Goal: Task Accomplishment & Management: Complete application form

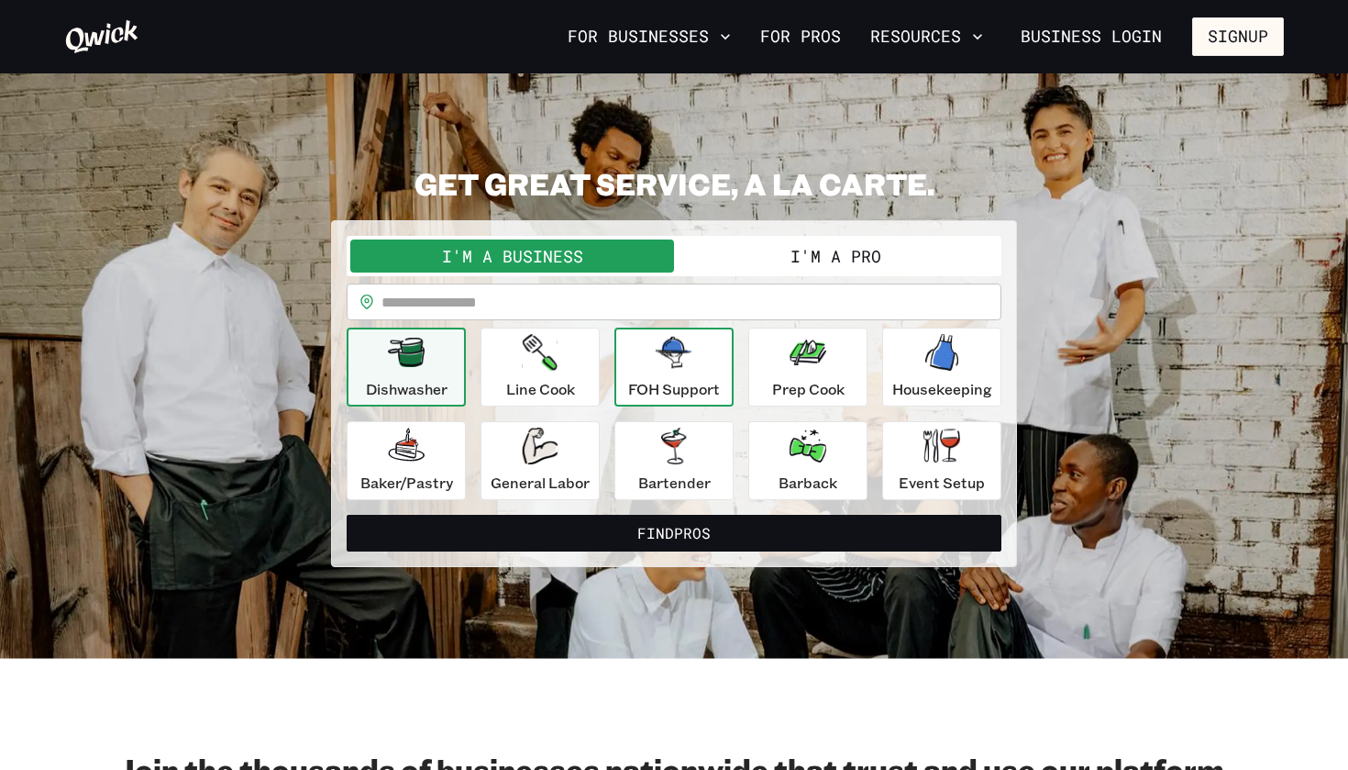
click at [695, 365] on div "FOH Support" at bounding box center [674, 367] width 92 height 66
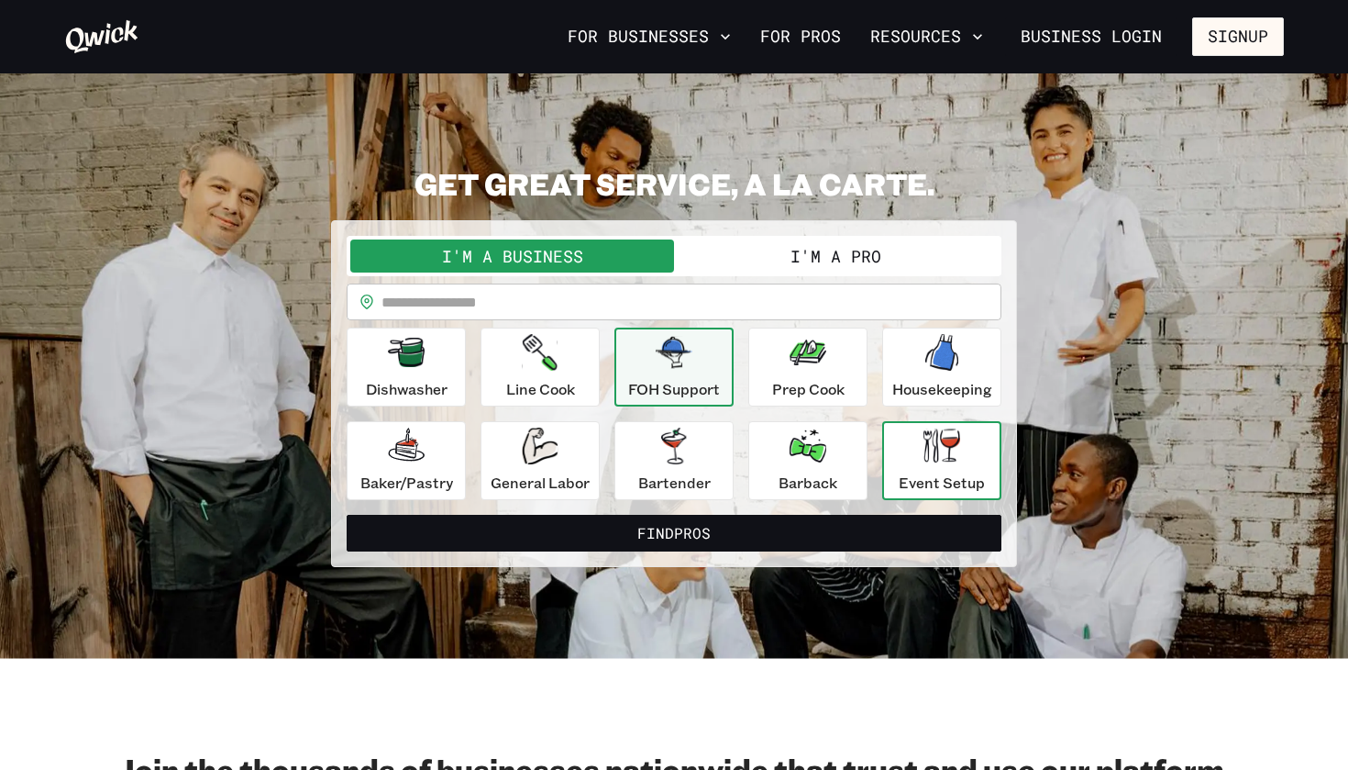
click at [941, 429] on icon "button" at bounding box center [942, 445] width 37 height 34
click at [689, 362] on icon "button" at bounding box center [674, 352] width 37 height 31
click at [759, 261] on button "I'm a Pro" at bounding box center [836, 255] width 324 height 33
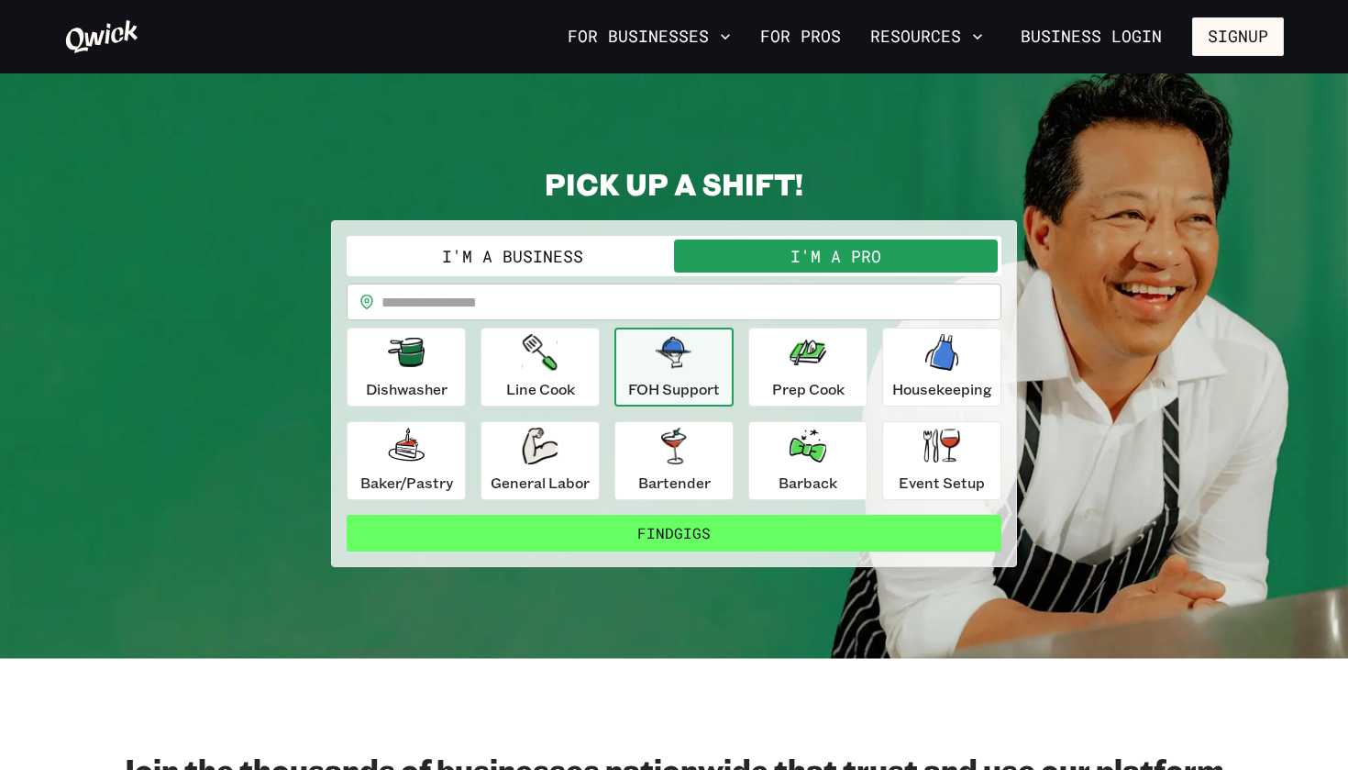
click at [661, 527] on button "Find Gigs" at bounding box center [674, 533] width 655 height 37
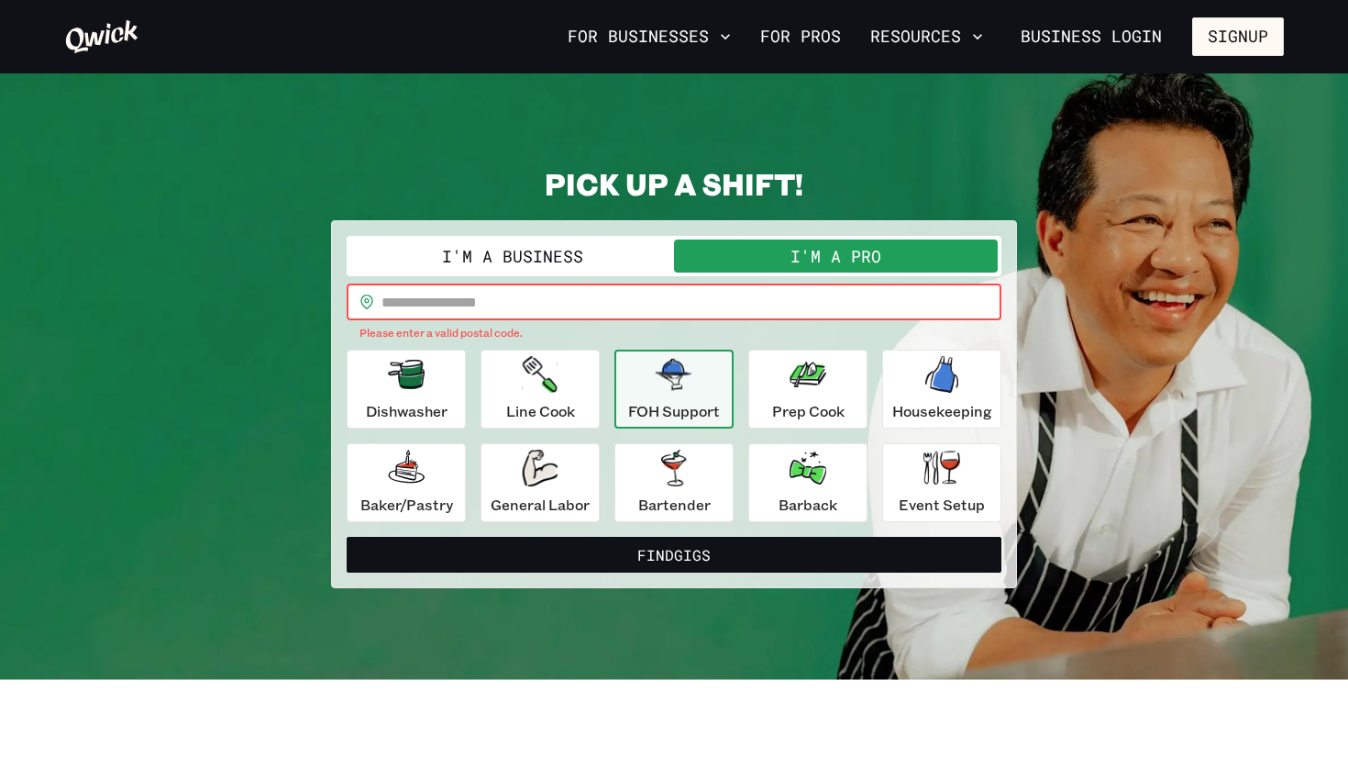
click at [549, 301] on input "text" at bounding box center [692, 301] width 620 height 37
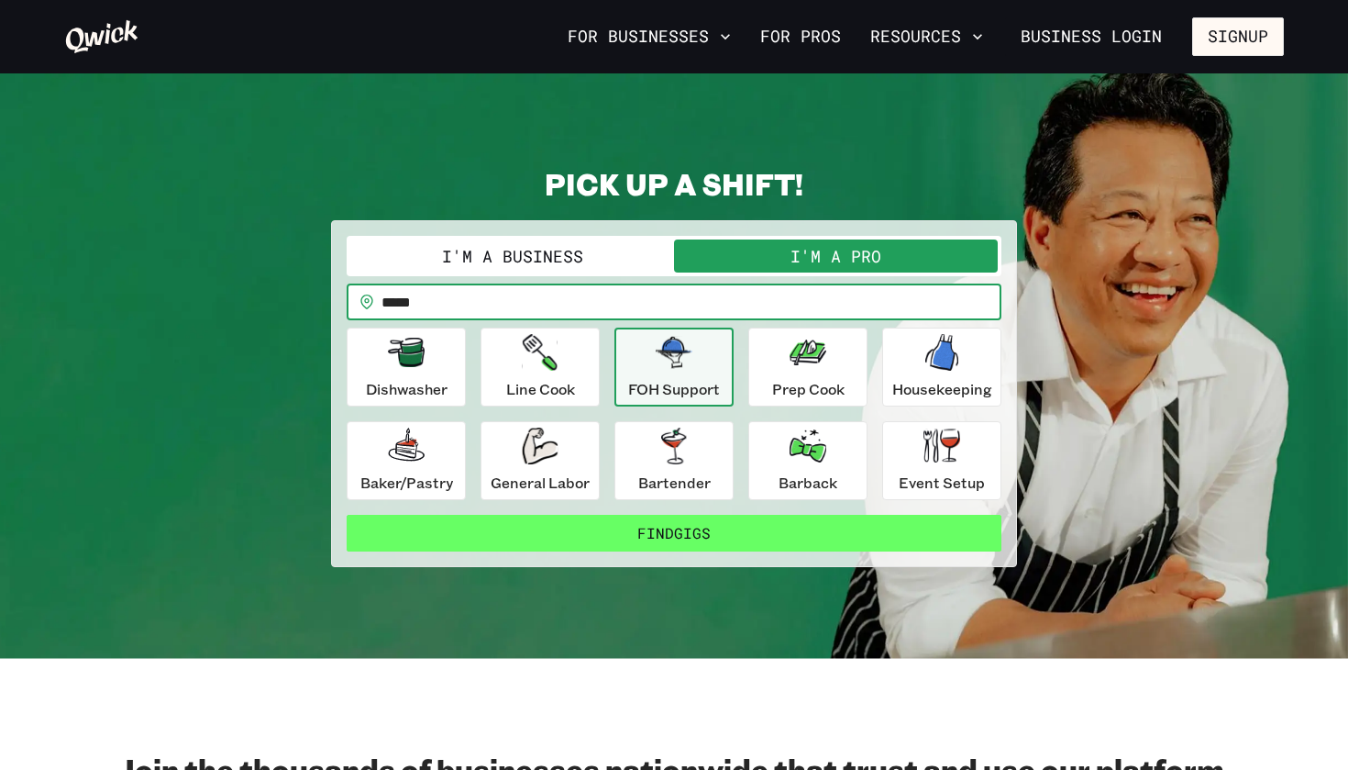
type input "*****"
click at [561, 522] on button "Find Gigs" at bounding box center [674, 533] width 655 height 37
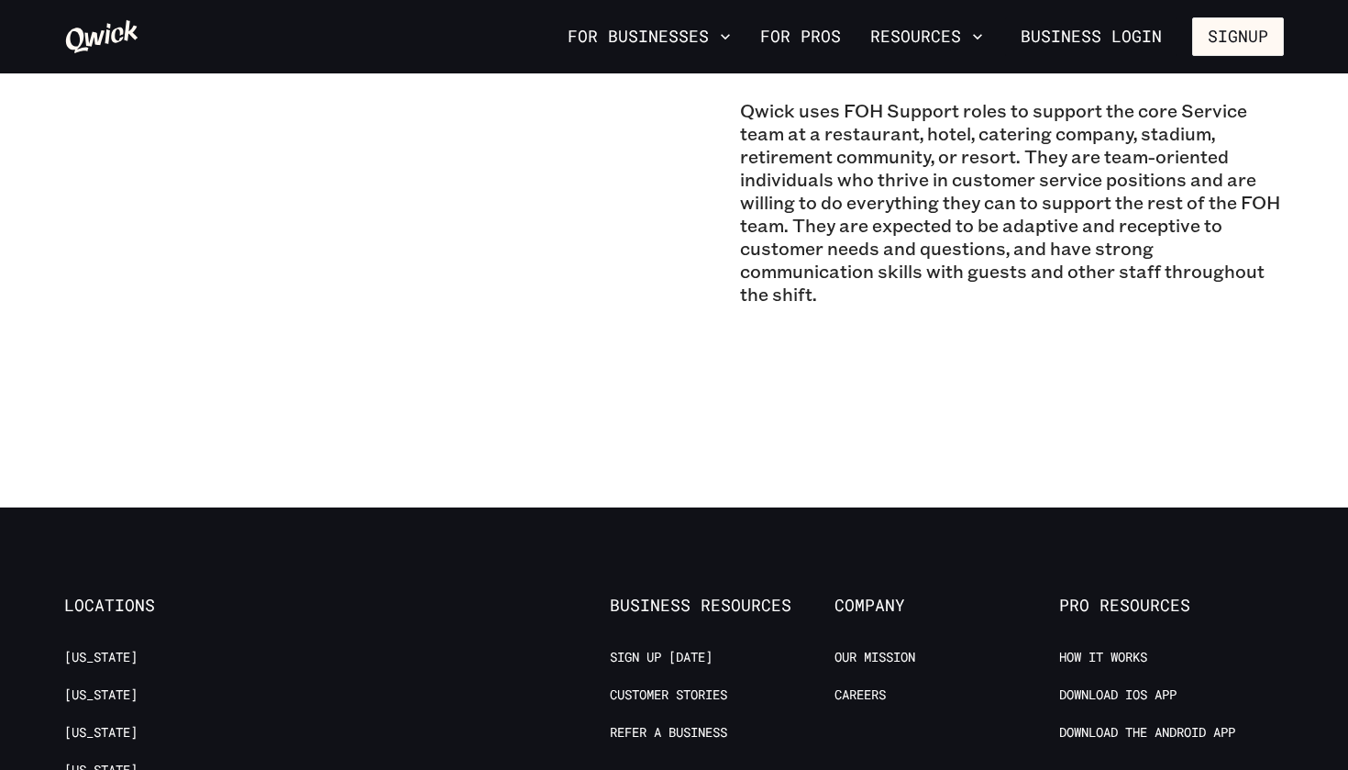
scroll to position [1009, 0]
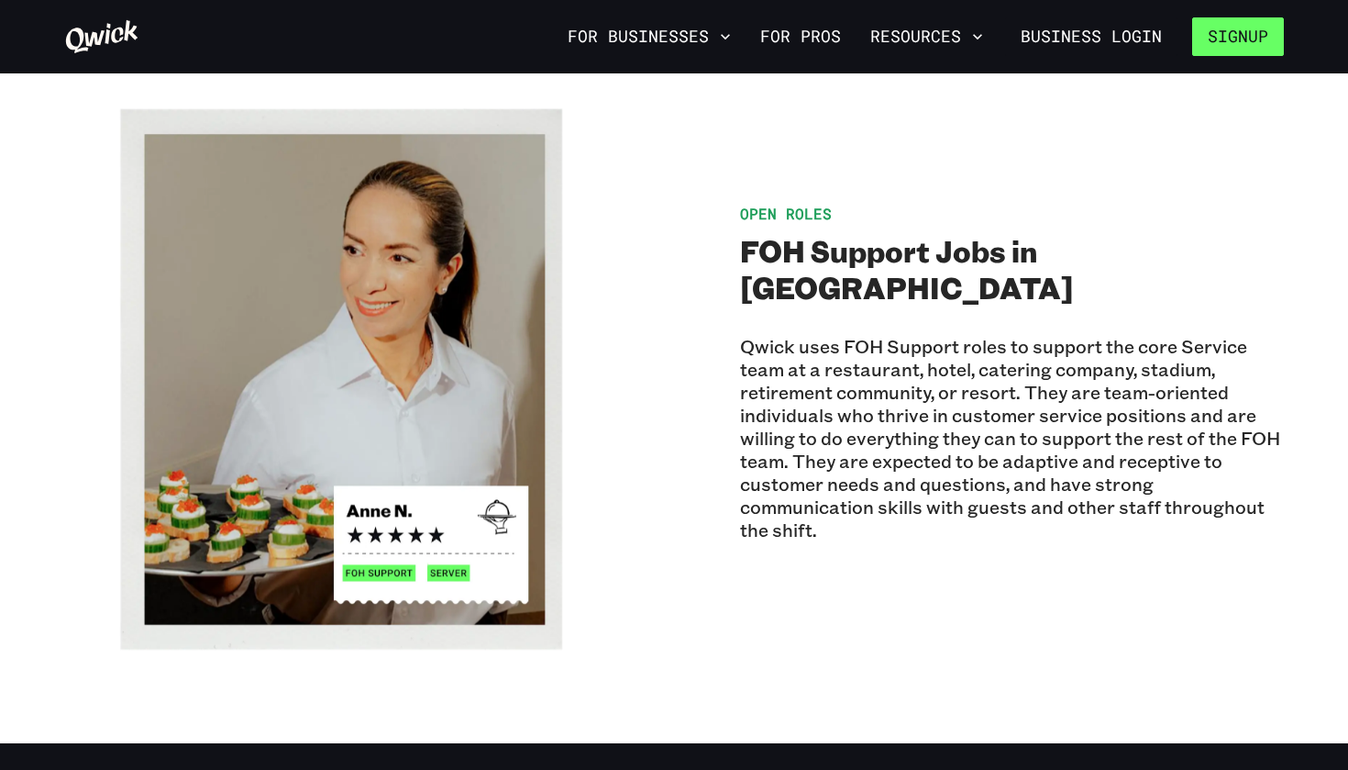
click at [1246, 40] on button "Signup" at bounding box center [1238, 36] width 92 height 39
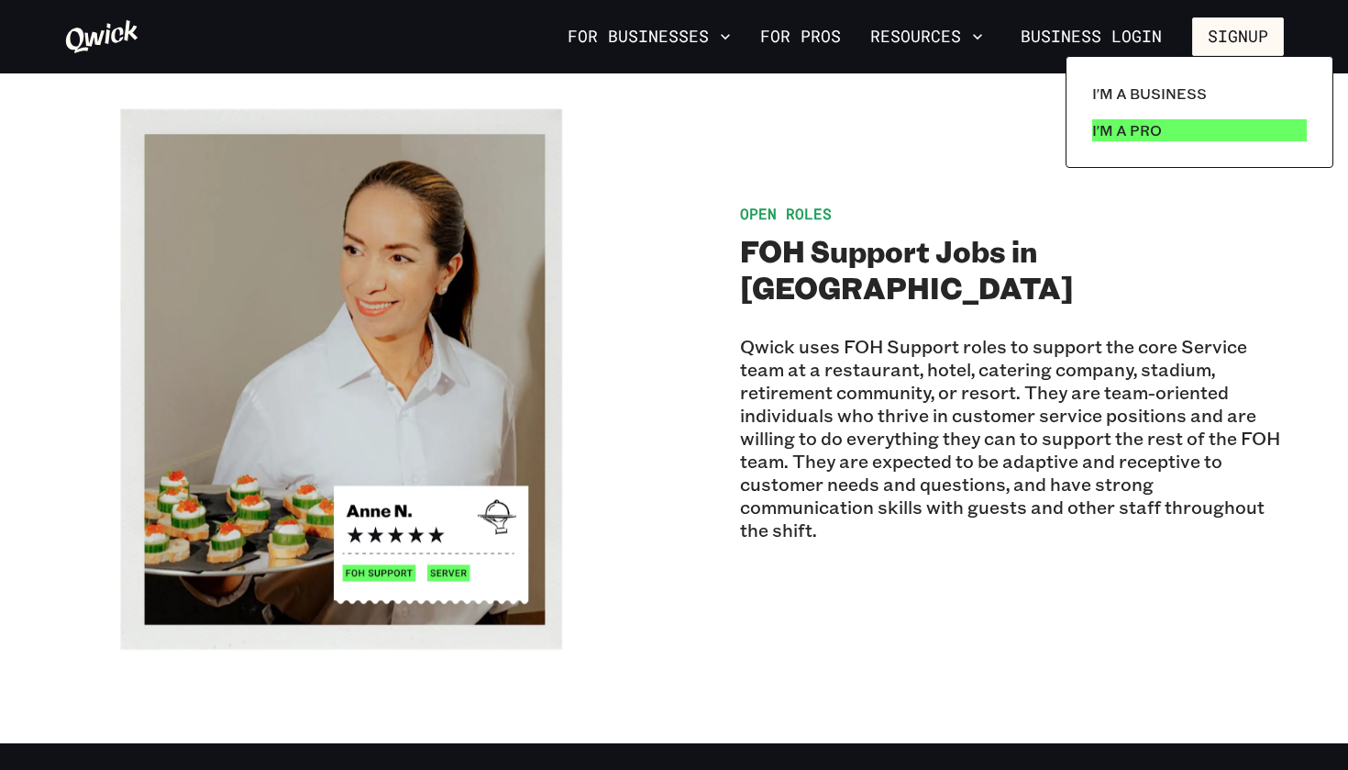
click at [1147, 132] on p "I'm a Pro" at bounding box center [1127, 130] width 70 height 22
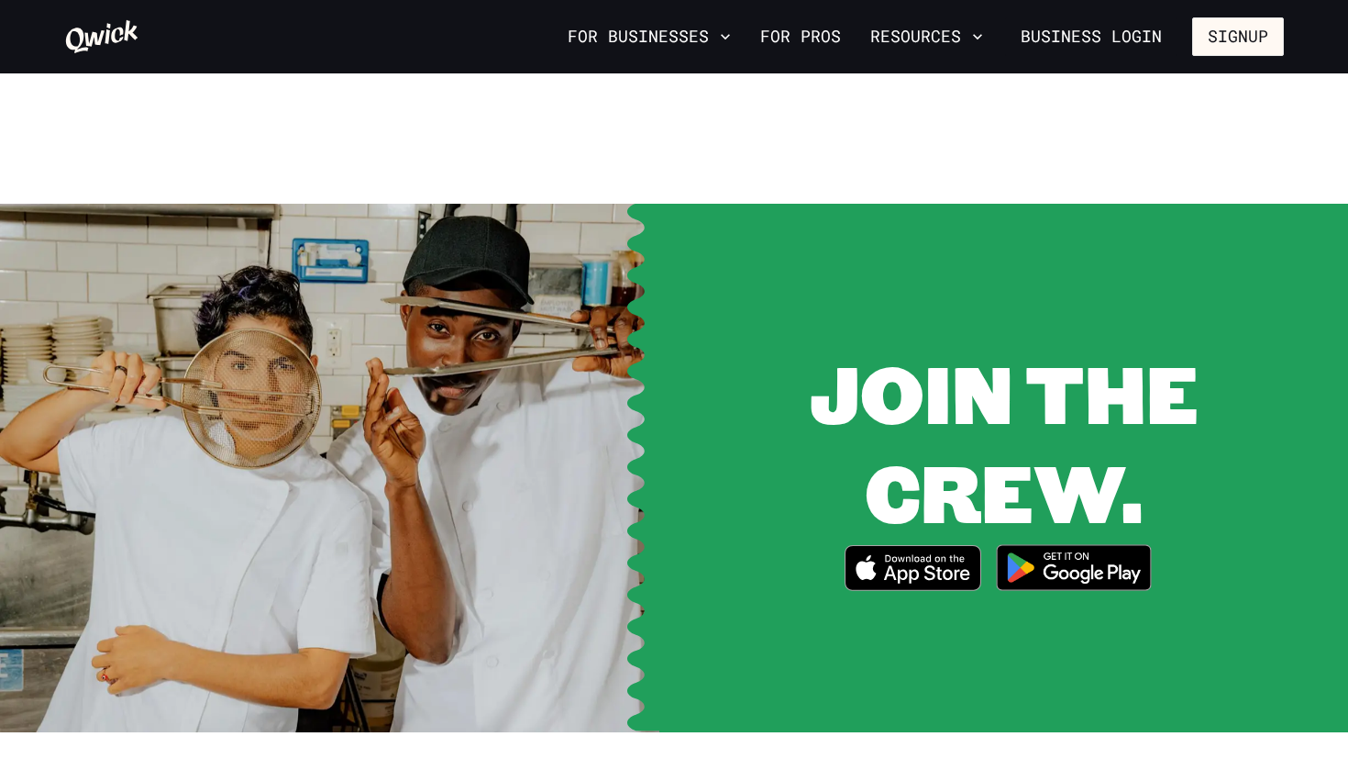
scroll to position [2377, 0]
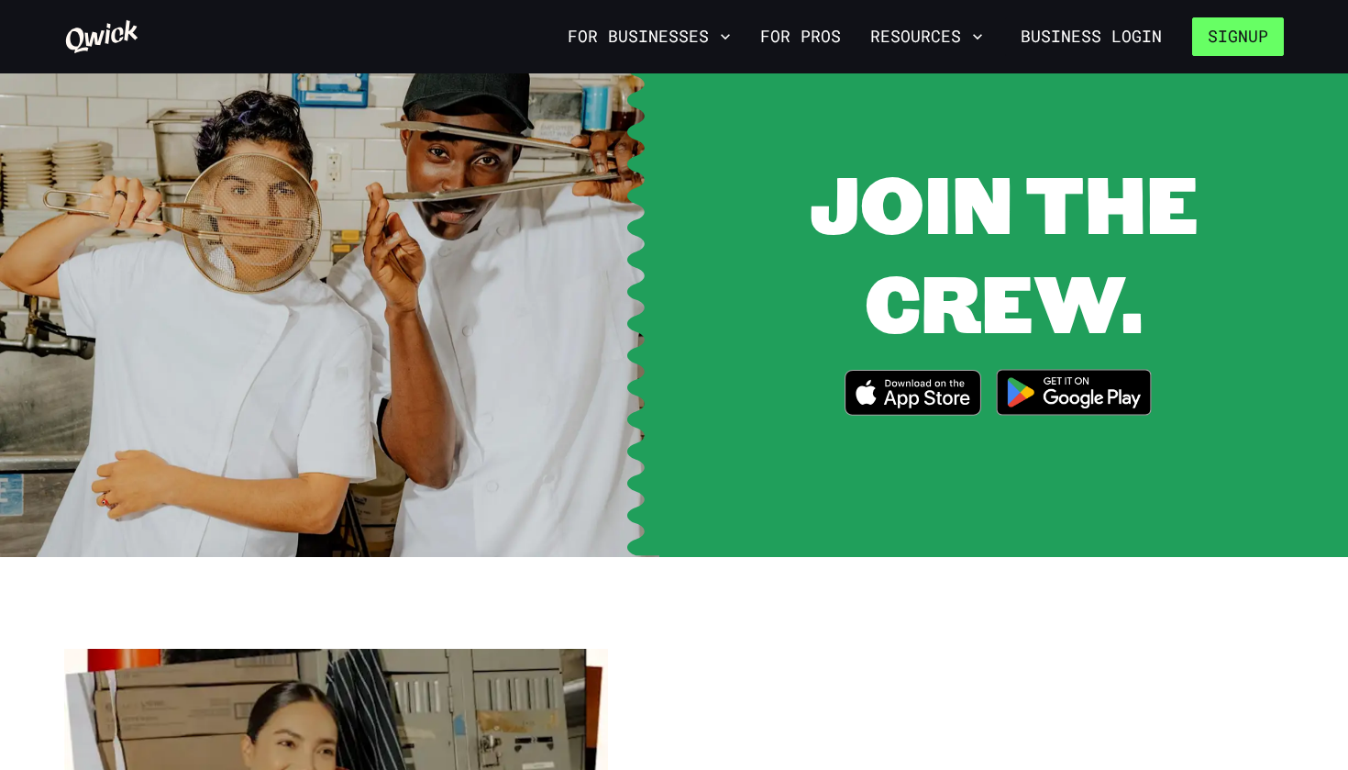
click at [1259, 25] on button "Signup" at bounding box center [1238, 36] width 92 height 39
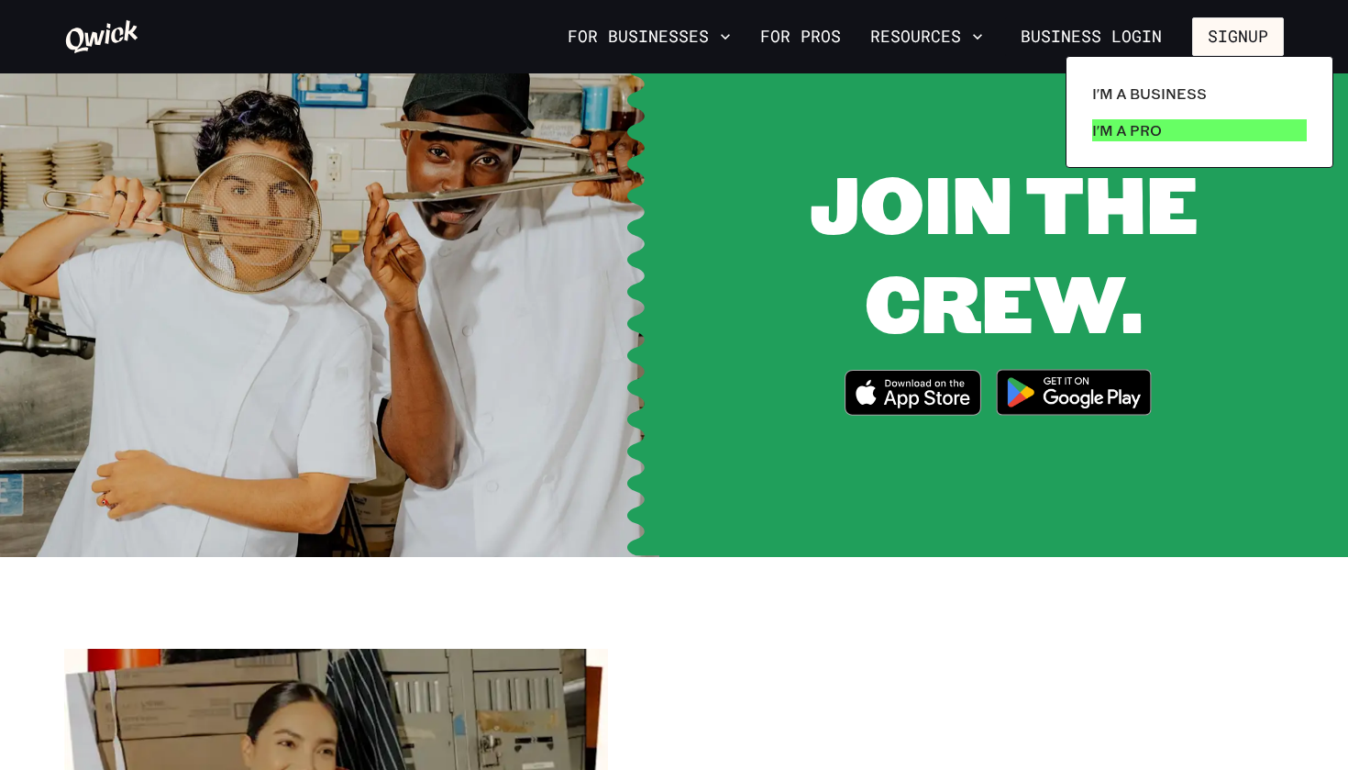
click at [1147, 128] on p "I'm a Pro" at bounding box center [1127, 130] width 70 height 22
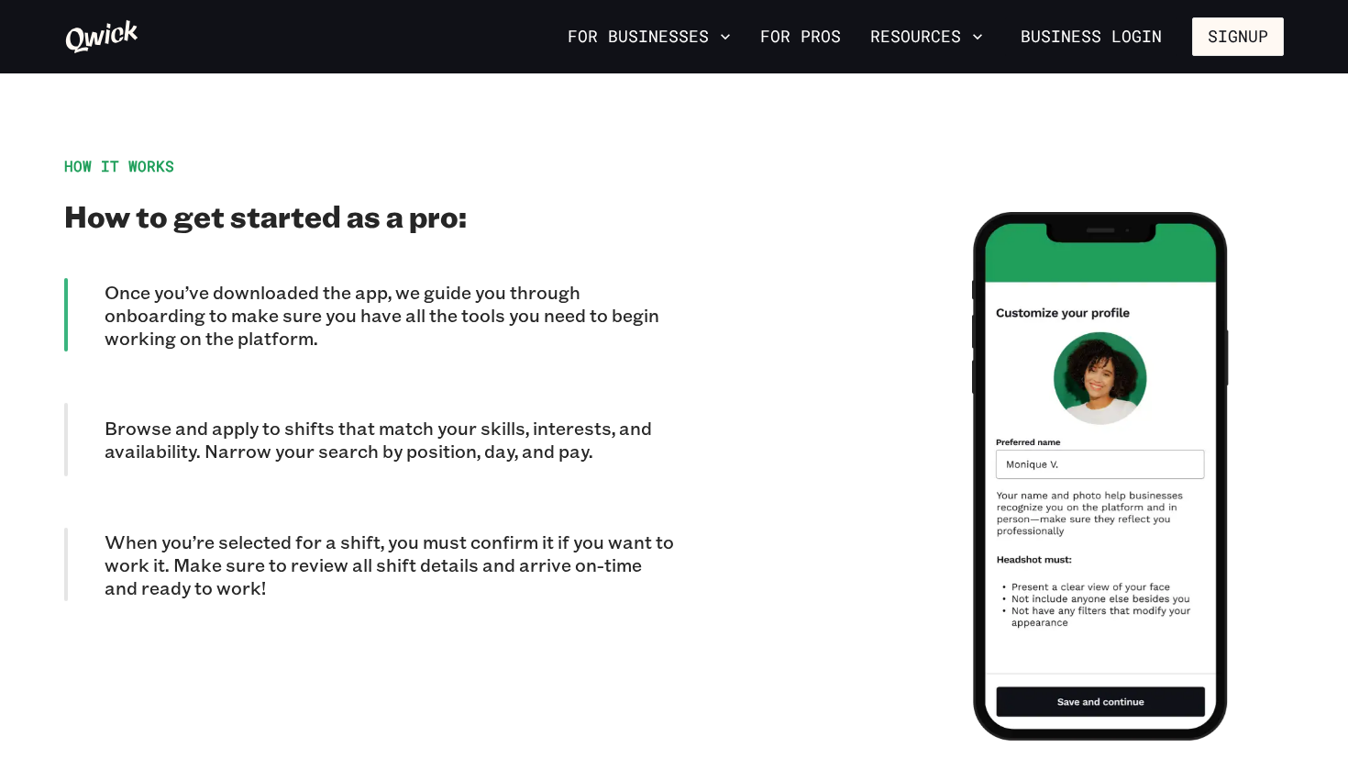
scroll to position [1518, 0]
